Goal: Book appointment/travel/reservation

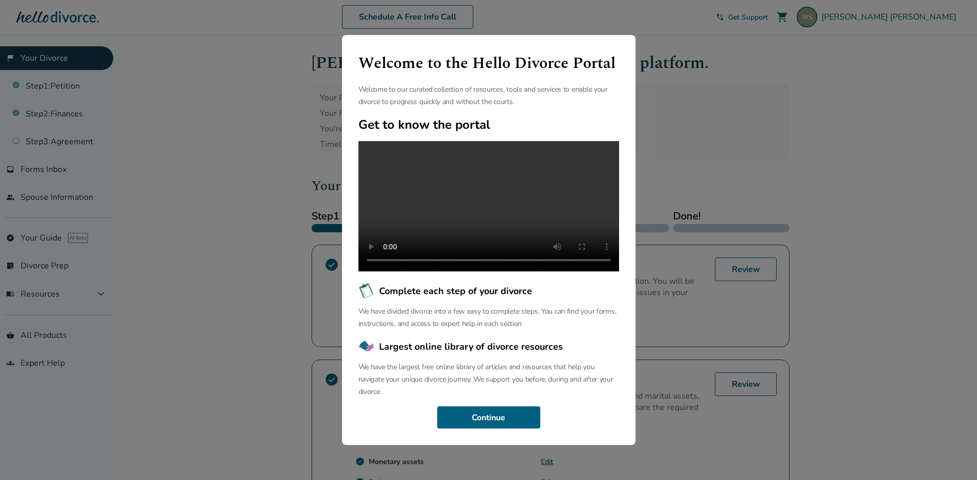
click at [770, 80] on div "Welcome to the Hello Divorce Portal Welcome to our curated collection of resour…" at bounding box center [488, 240] width 977 height 480
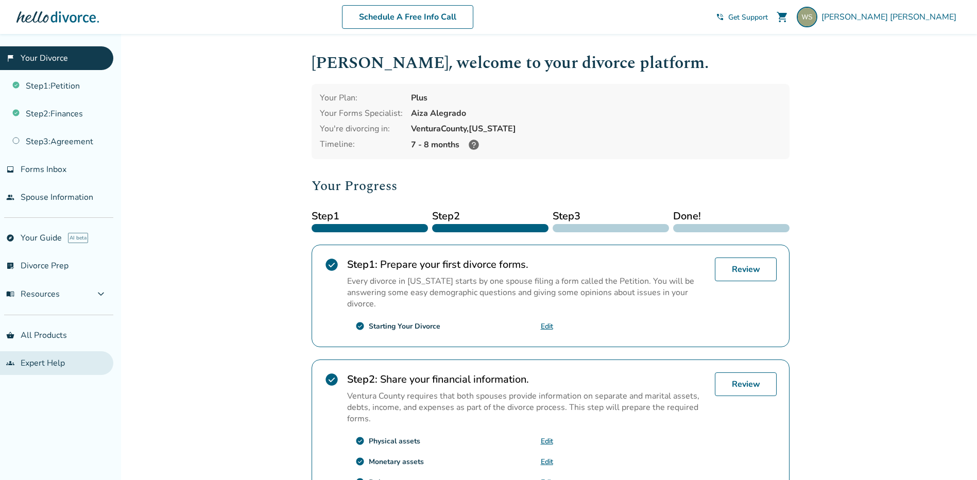
click at [43, 362] on link "groups Expert Help" at bounding box center [56, 363] width 113 height 24
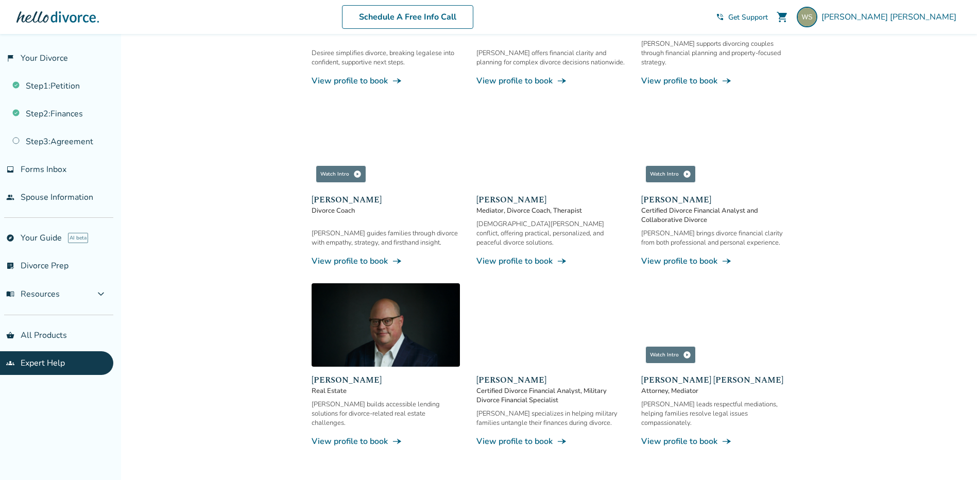
scroll to position [464, 0]
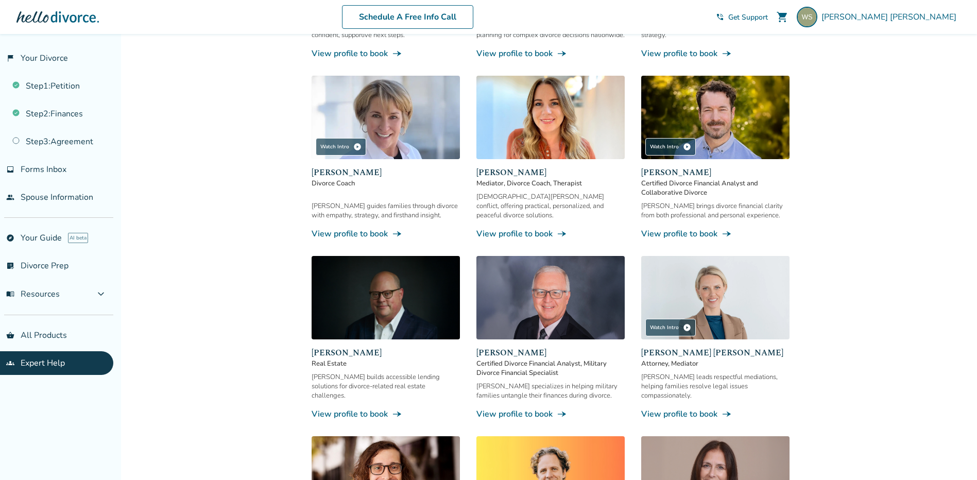
click at [338, 347] on span "[PERSON_NAME]" at bounding box center [386, 353] width 148 height 12
click at [348, 408] on link "View profile to book line_end_arrow_notch" at bounding box center [386, 413] width 148 height 11
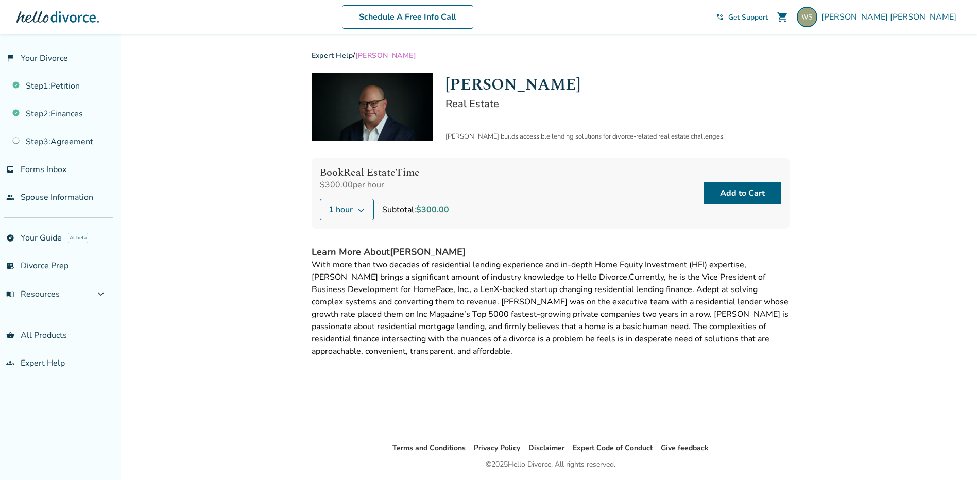
click at [601, 36] on div "Schedule A Free Info Call William Schuyler shopping_cart phone_in_talk Get Supp…" at bounding box center [488, 17] width 961 height 40
click at [449, 19] on link "Schedule A Free Info Call" at bounding box center [407, 17] width 131 height 24
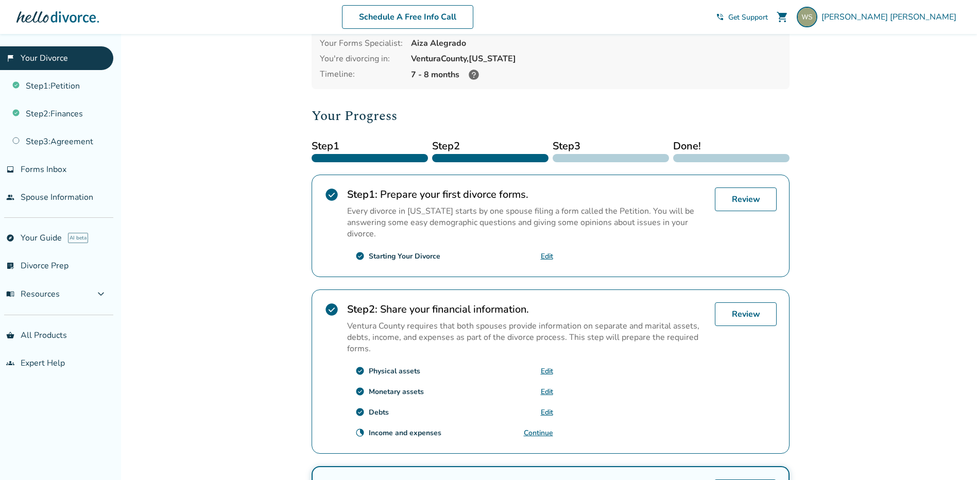
scroll to position [258, 0]
